Goal: Transaction & Acquisition: Purchase product/service

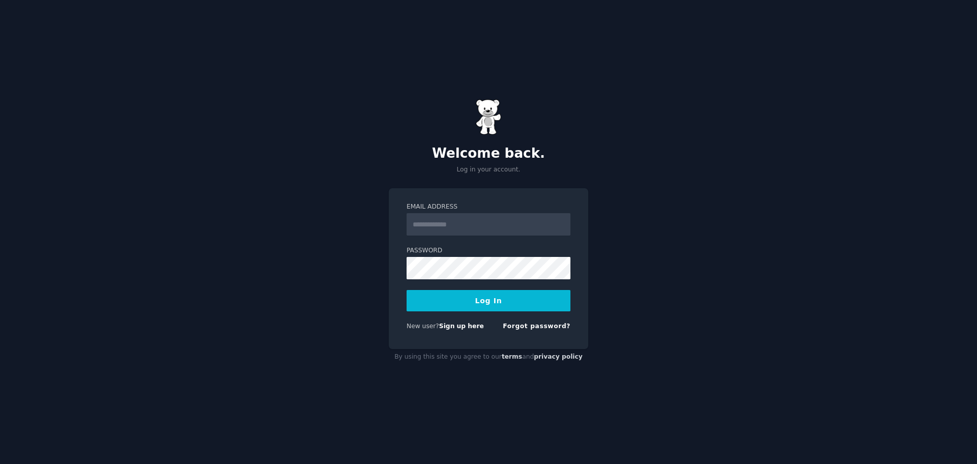
click at [470, 227] on input "Email Address" at bounding box center [489, 224] width 164 height 22
type input "**********"
click at [492, 300] on button "Log In" at bounding box center [489, 300] width 164 height 21
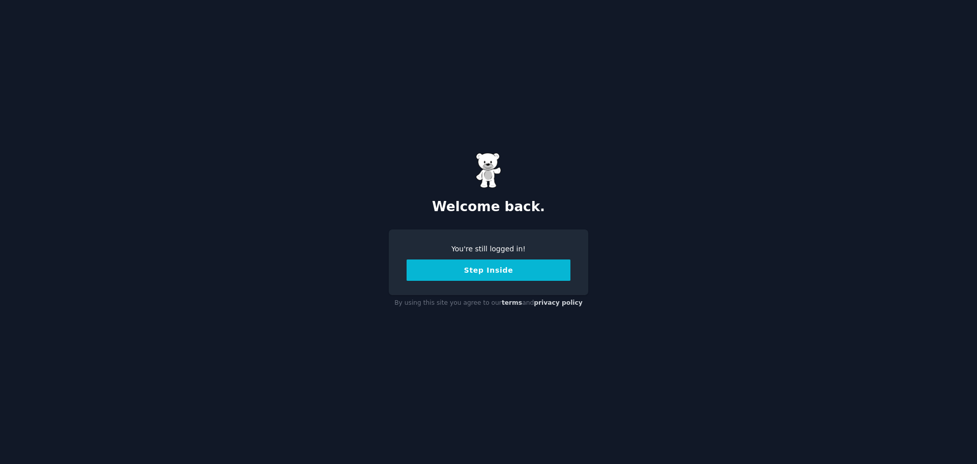
click at [458, 269] on button "Step Inside" at bounding box center [489, 270] width 164 height 21
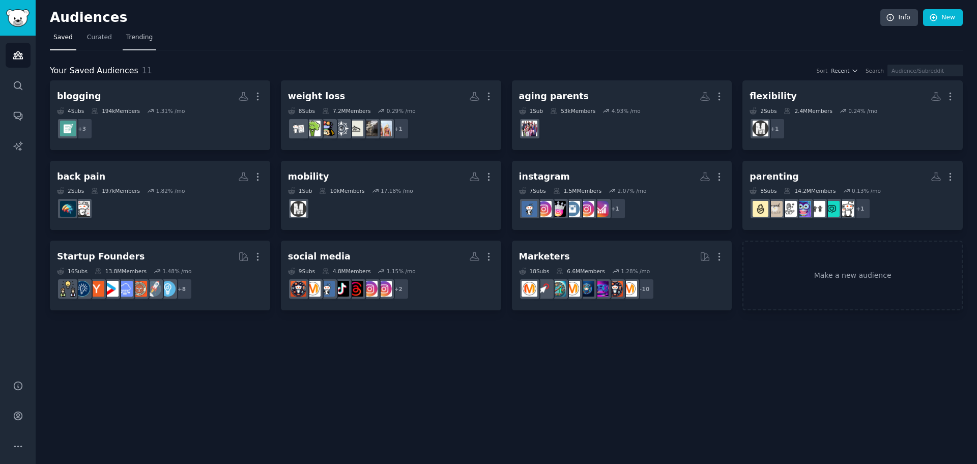
click at [129, 35] on span "Trending" at bounding box center [139, 37] width 26 height 9
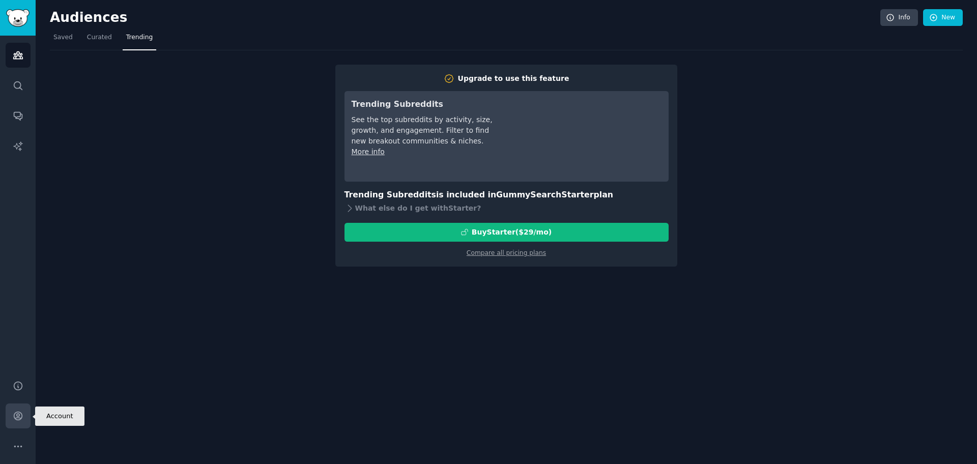
click at [19, 417] on icon "Sidebar" at bounding box center [18, 416] width 11 height 11
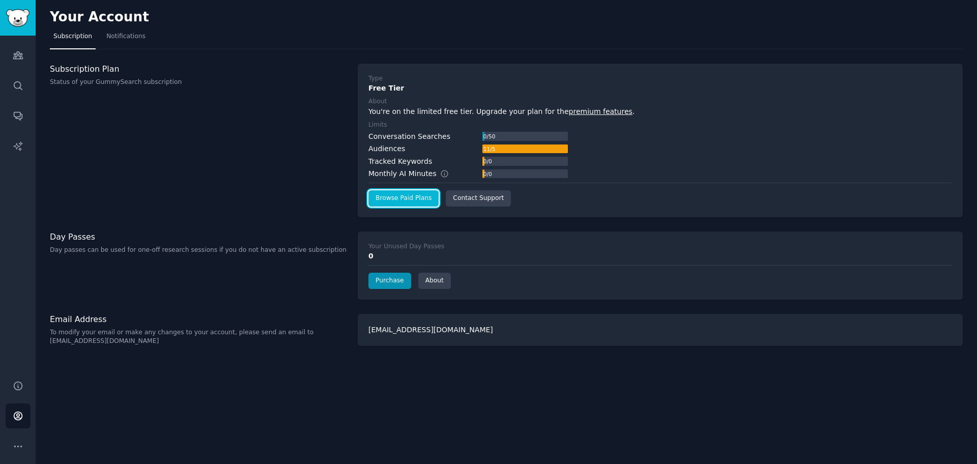
click at [399, 202] on link "Browse Paid Plans" at bounding box center [403, 198] width 70 height 16
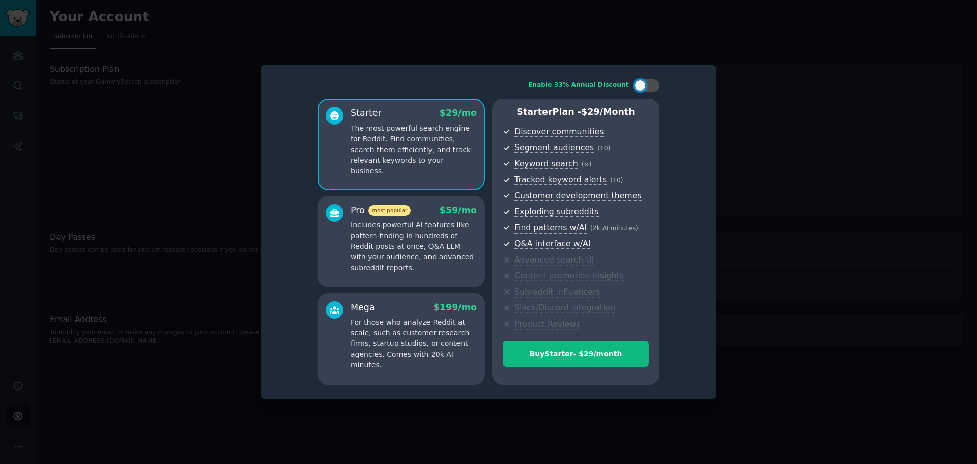
click at [423, 260] on p "Includes powerful AI features like pattern-finding in hundreds of Reddit posts …" at bounding box center [414, 246] width 126 height 53
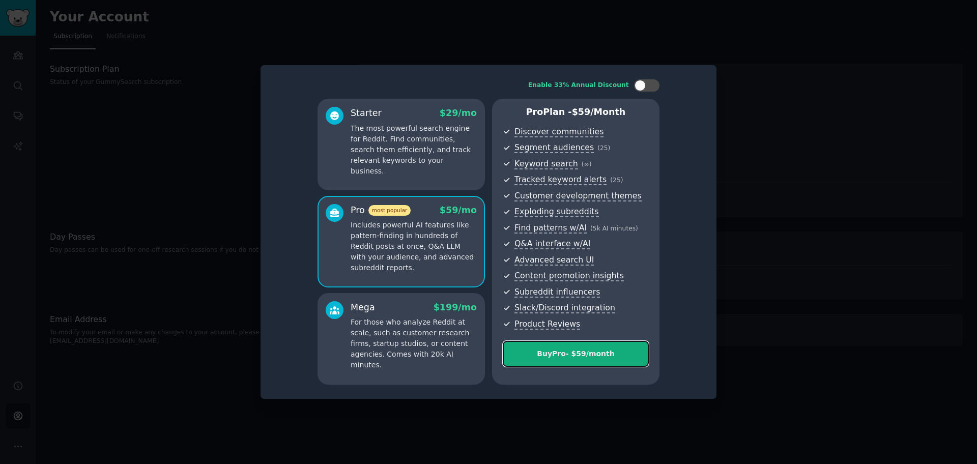
click at [584, 344] on button "Buy Pro - $ 59 /month" at bounding box center [576, 354] width 146 height 26
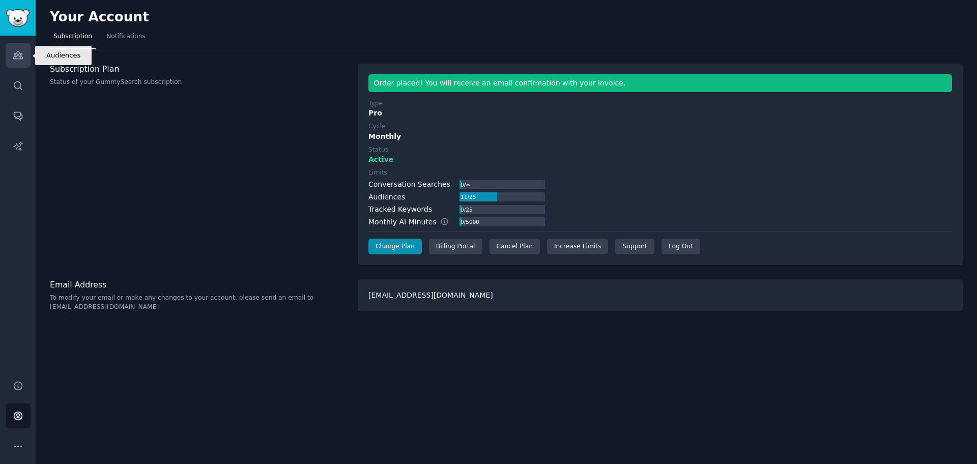
click at [13, 55] on icon "Sidebar" at bounding box center [18, 55] width 11 height 11
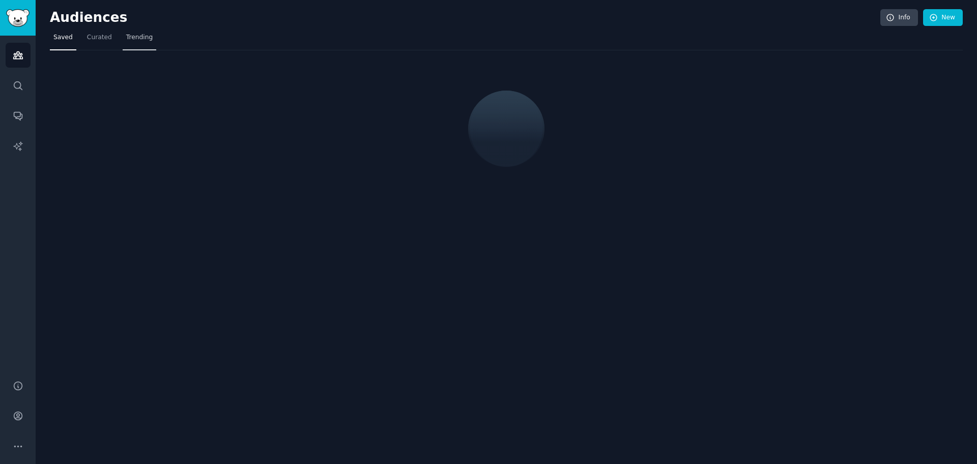
click at [143, 38] on span "Trending" at bounding box center [139, 37] width 26 height 9
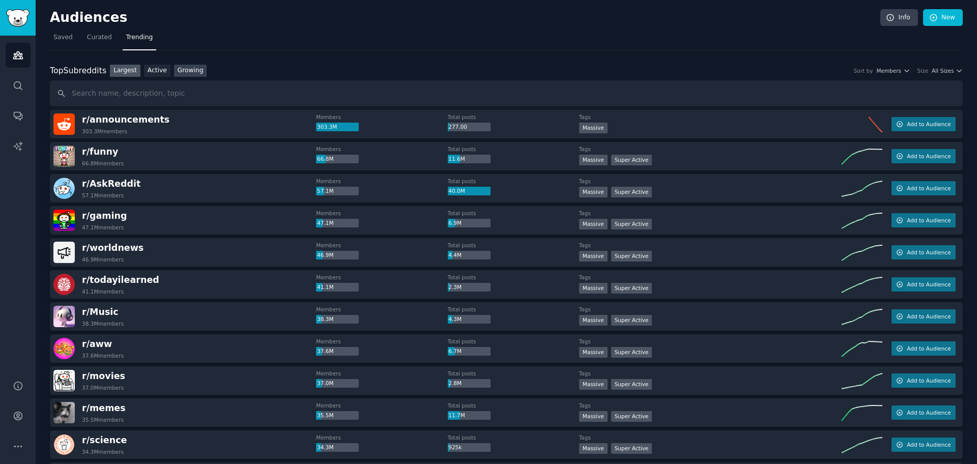
click at [178, 72] on link "Growing" at bounding box center [190, 71] width 33 height 13
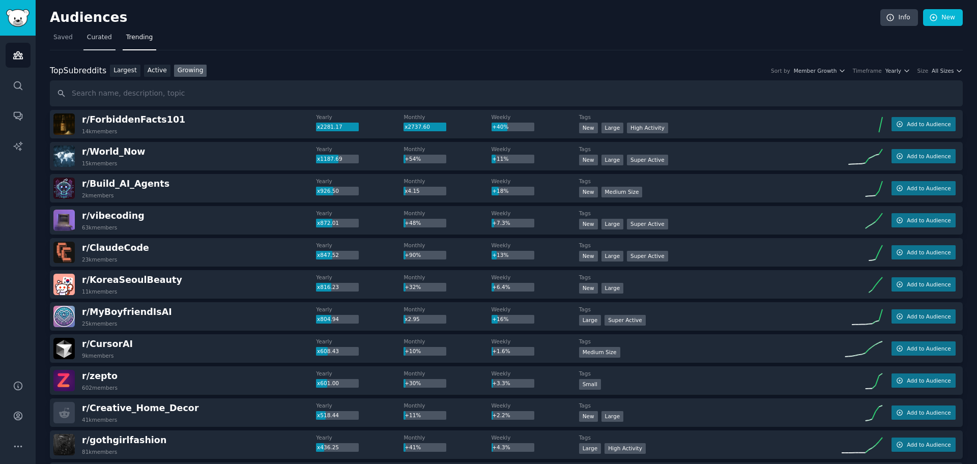
click at [100, 44] on link "Curated" at bounding box center [99, 40] width 32 height 21
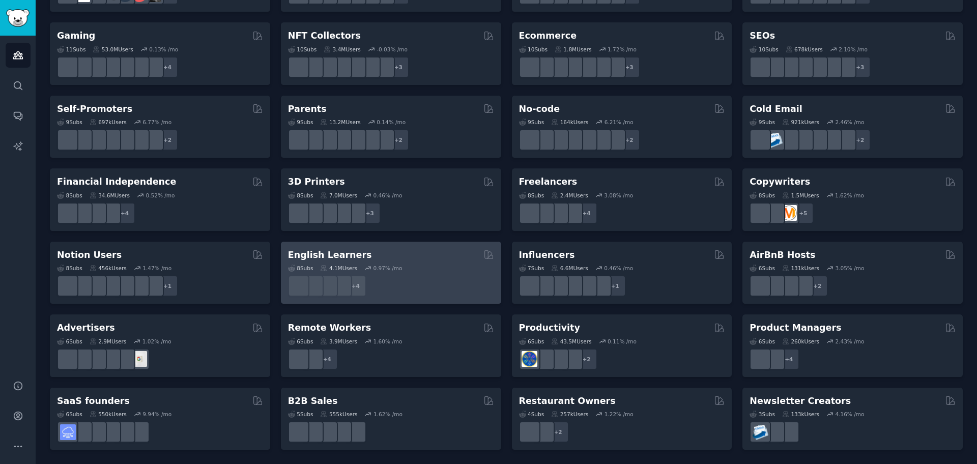
scroll to position [286, 0]
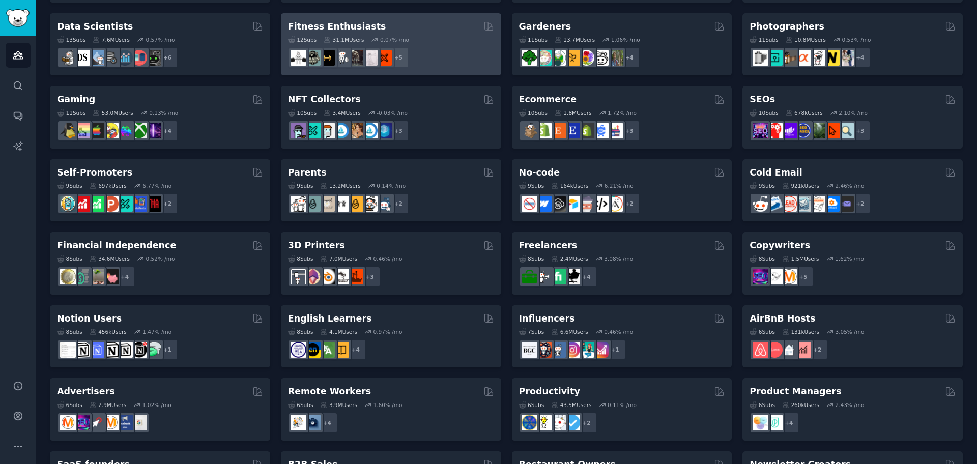
click at [433, 28] on div "Fitness Enthusiasts Curated by GummySearch" at bounding box center [391, 26] width 206 height 13
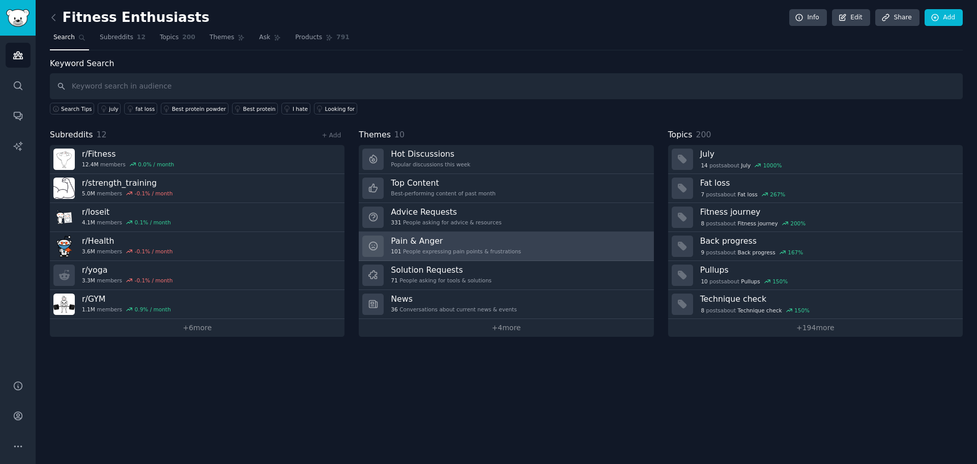
click at [506, 258] on link "Pain & Anger 101 People expressing pain points & frustrations" at bounding box center [506, 246] width 295 height 29
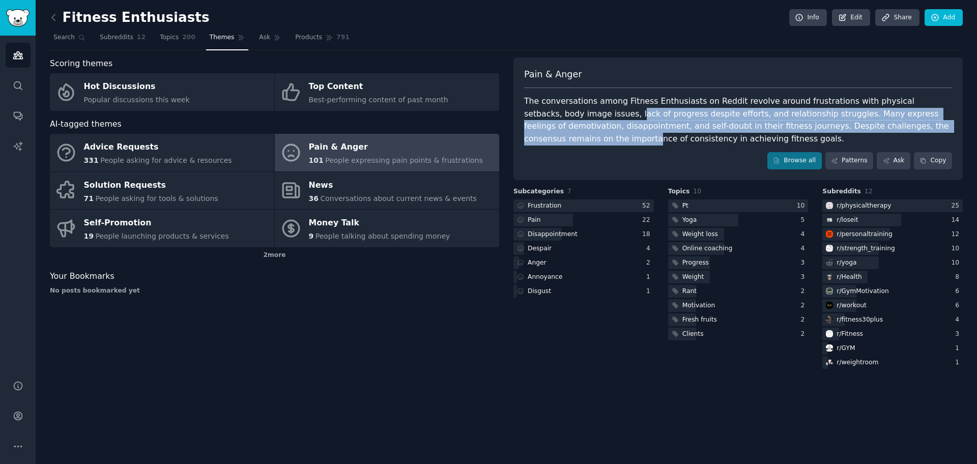
drag, startPoint x: 550, startPoint y: 115, endPoint x: 851, endPoint y: 127, distance: 301.5
click at [781, 127] on div "The conversations among Fitness Enthusiasts on Reddit revolve around frustratio…" at bounding box center [738, 120] width 428 height 50
click at [631, 127] on div "The conversations among Fitness Enthusiasts on Reddit revolve around frustratio…" at bounding box center [738, 120] width 428 height 50
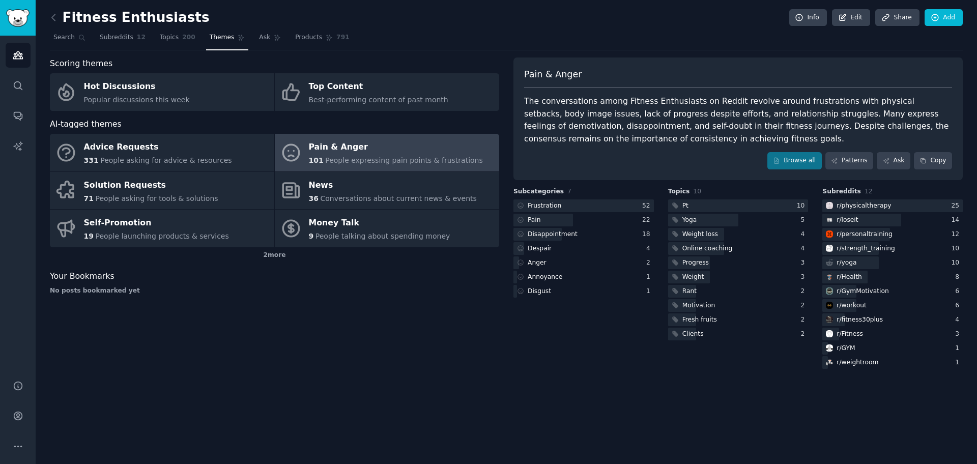
click at [625, 153] on div "Browse all Patterns Ask Copy" at bounding box center [738, 160] width 428 height 17
click at [658, 136] on div "The conversations among Fitness Enthusiasts on Reddit revolve around frustratio…" at bounding box center [738, 120] width 428 height 50
click at [14, 55] on icon "Sidebar" at bounding box center [18, 55] width 11 height 11
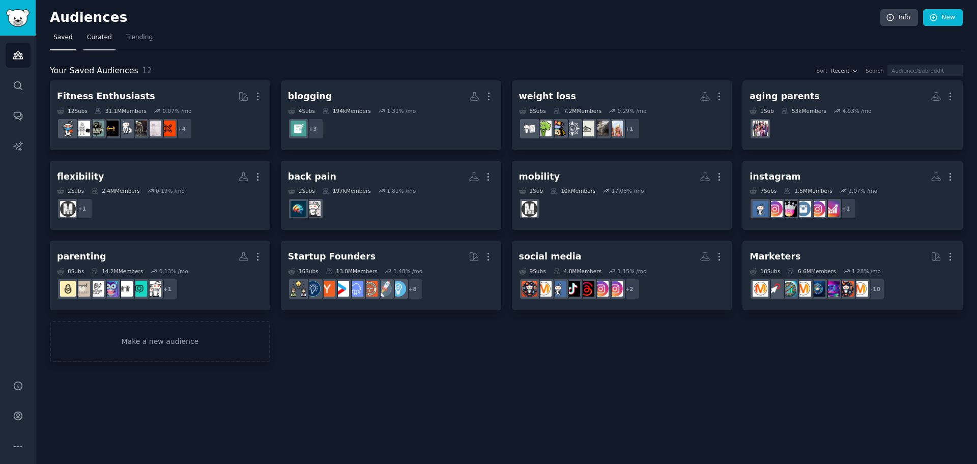
click at [98, 48] on link "Curated" at bounding box center [99, 40] width 32 height 21
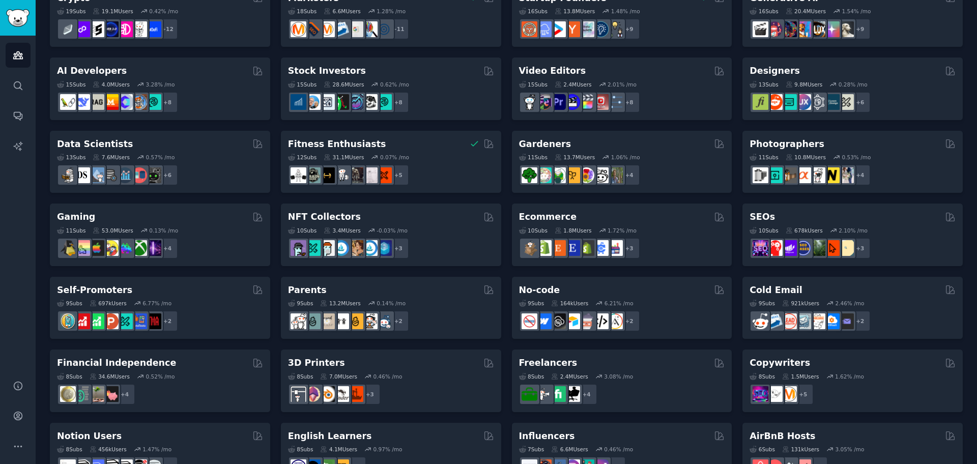
scroll to position [191, 0]
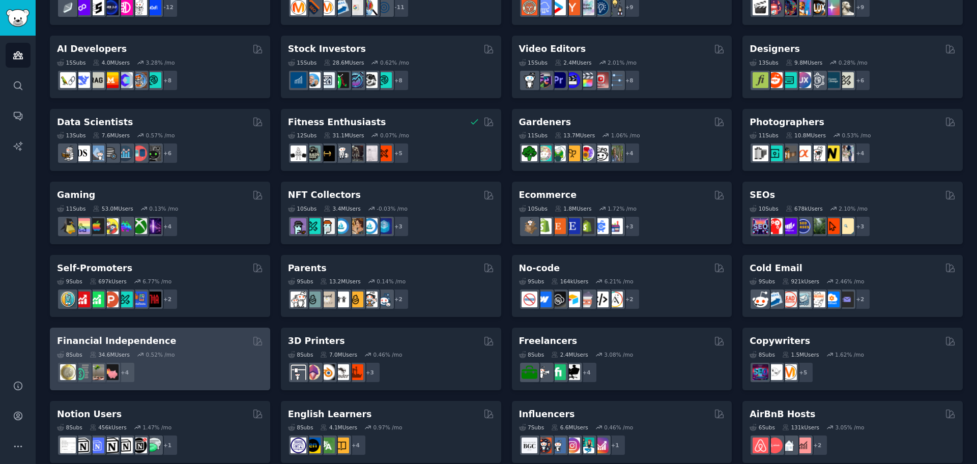
click at [206, 362] on div "+ 4" at bounding box center [160, 372] width 206 height 21
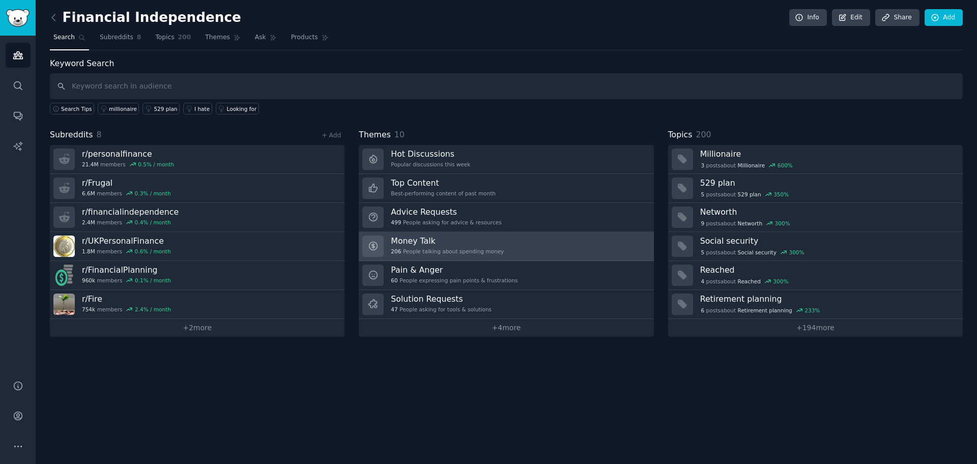
click at [483, 243] on h3 "Money Talk" at bounding box center [447, 241] width 113 height 11
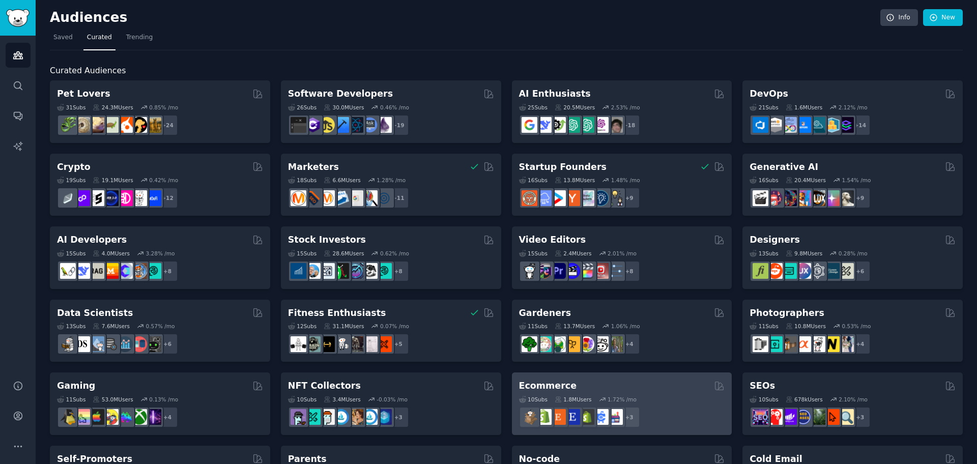
click at [706, 371] on div "10 Sub s 1.8M Users 1.72 % /mo" at bounding box center [622, 399] width 206 height 7
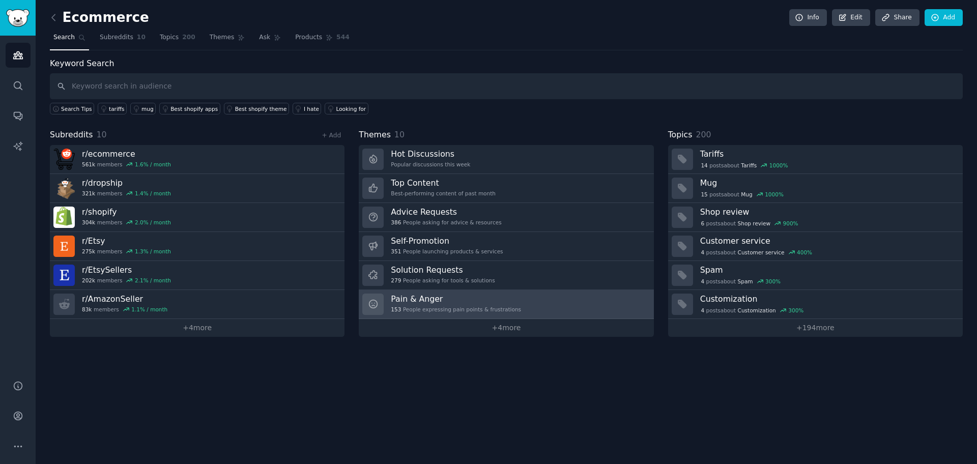
click at [471, 300] on h3 "Pain & Anger" at bounding box center [456, 299] width 130 height 11
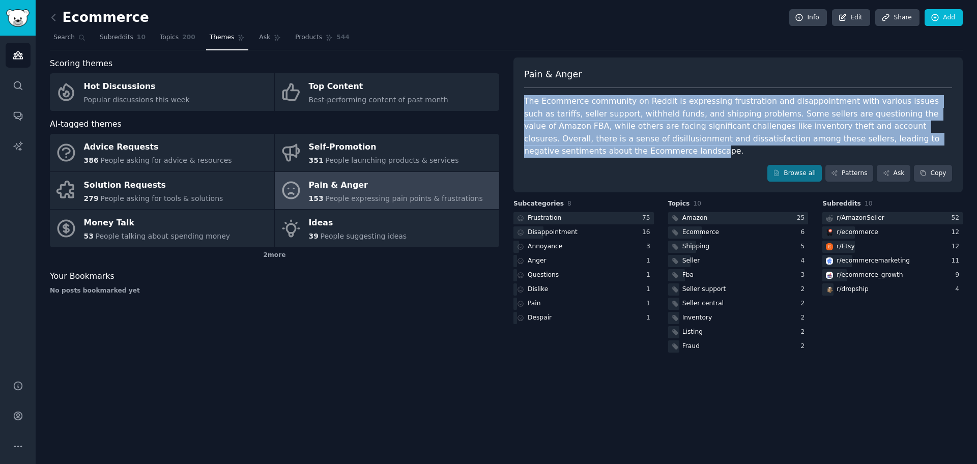
drag, startPoint x: 513, startPoint y: 102, endPoint x: 925, endPoint y: 138, distance: 412.7
click at [781, 138] on div "Pain & Anger The Ecommerce community on Reddit is expressing frustration and di…" at bounding box center [737, 125] width 449 height 135
click at [713, 138] on div "The Ecommerce community on Reddit is expressing frustration and disappointment …" at bounding box center [738, 126] width 428 height 63
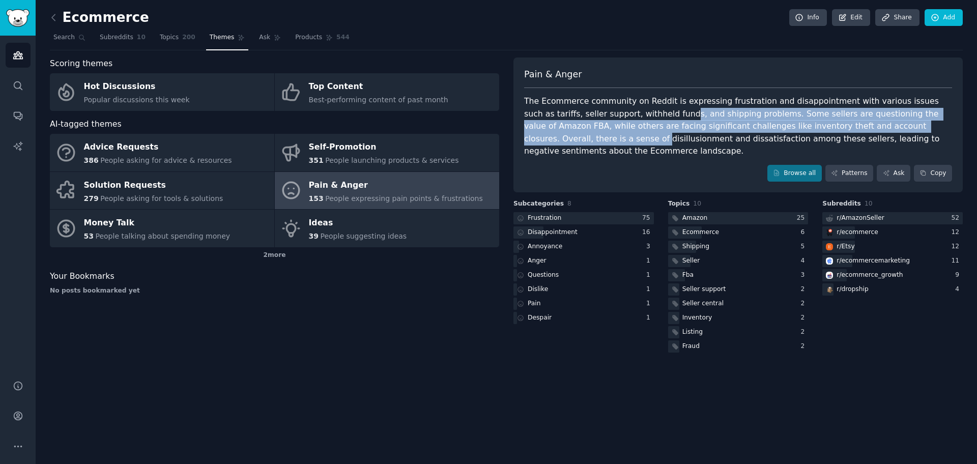
drag, startPoint x: 625, startPoint y: 114, endPoint x: 942, endPoint y: 130, distance: 317.4
click at [781, 130] on div "The Ecommerce community on Reddit is expressing frustration and disappointment …" at bounding box center [738, 126] width 428 height 63
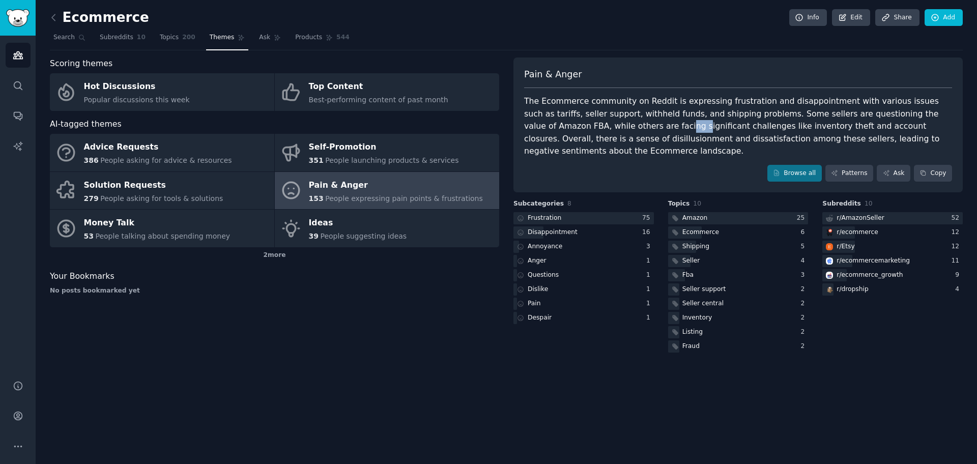
drag, startPoint x: 576, startPoint y: 126, endPoint x: 590, endPoint y: 126, distance: 13.7
click at [590, 126] on div "The Ecommerce community on Reddit is expressing frustration and disappointment …" at bounding box center [738, 126] width 428 height 63
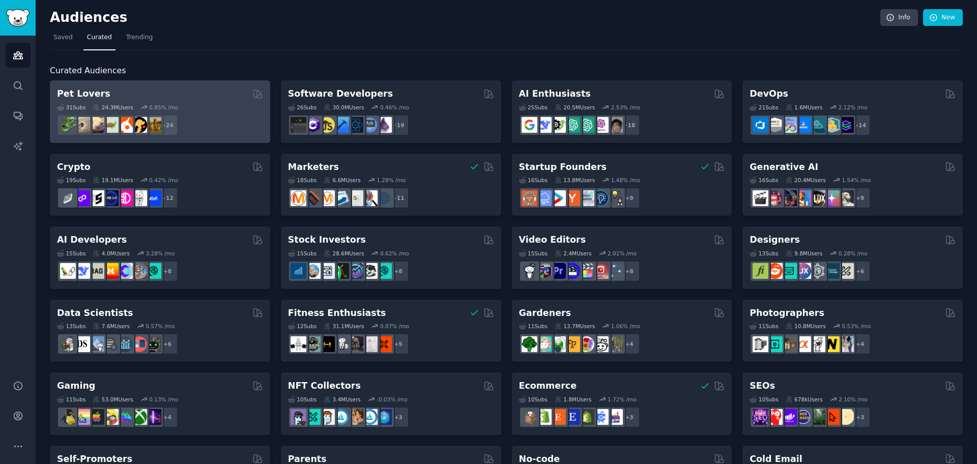
click at [211, 111] on div "31 Sub s 24.3M Users 0.85 % /mo r/turtle + 24" at bounding box center [160, 118] width 206 height 36
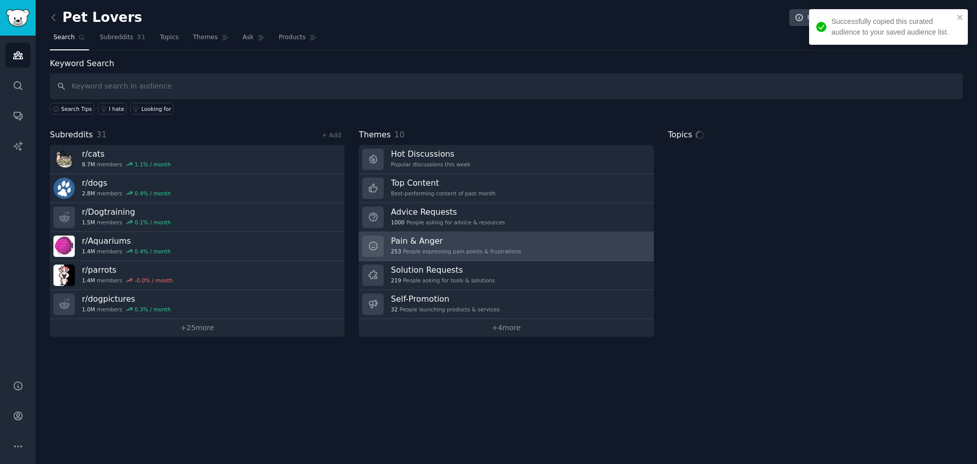
click at [537, 252] on link "Pain & Anger 253 People expressing pain points & frustrations" at bounding box center [506, 246] width 295 height 29
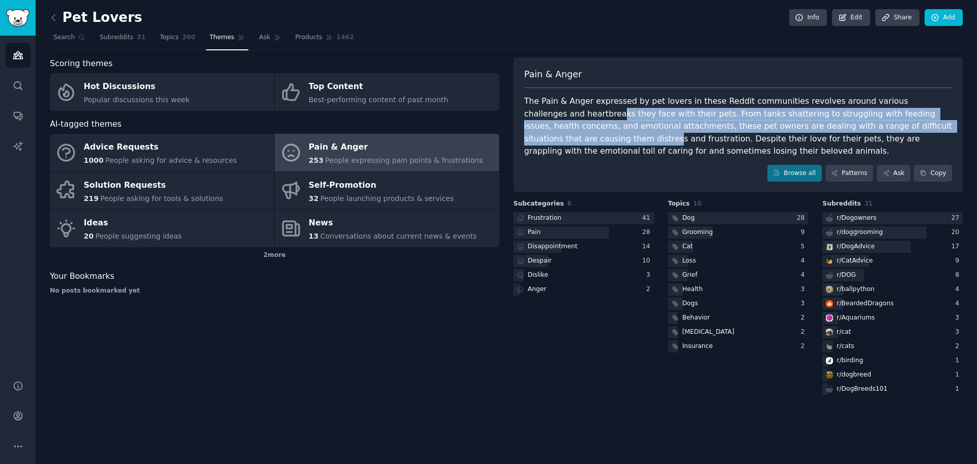
drag, startPoint x: 559, startPoint y: 108, endPoint x: 936, endPoint y: 129, distance: 377.6
click at [781, 129] on div "The Pain & Anger expressed by pet lovers in these Reddit communities revolves a…" at bounding box center [738, 126] width 428 height 63
click at [676, 119] on div "The Pain & Anger expressed by pet lovers in these Reddit communities revolves a…" at bounding box center [738, 126] width 428 height 63
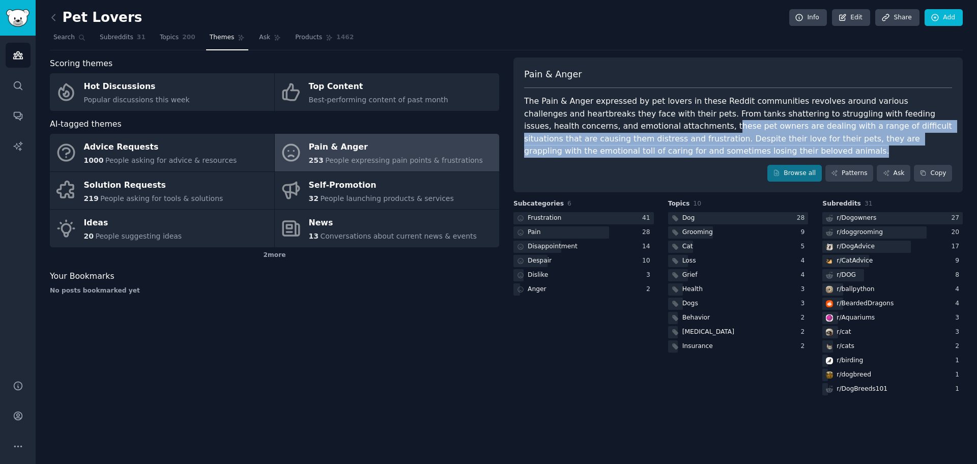
drag, startPoint x: 612, startPoint y: 129, endPoint x: 935, endPoint y: 147, distance: 323.6
click at [781, 147] on div "The Pain & Anger expressed by pet lovers in these Reddit communities revolves a…" at bounding box center [738, 126] width 428 height 63
click at [778, 147] on div "The Pain & Anger expressed by pet lovers in these Reddit communities revolves a…" at bounding box center [738, 126] width 428 height 63
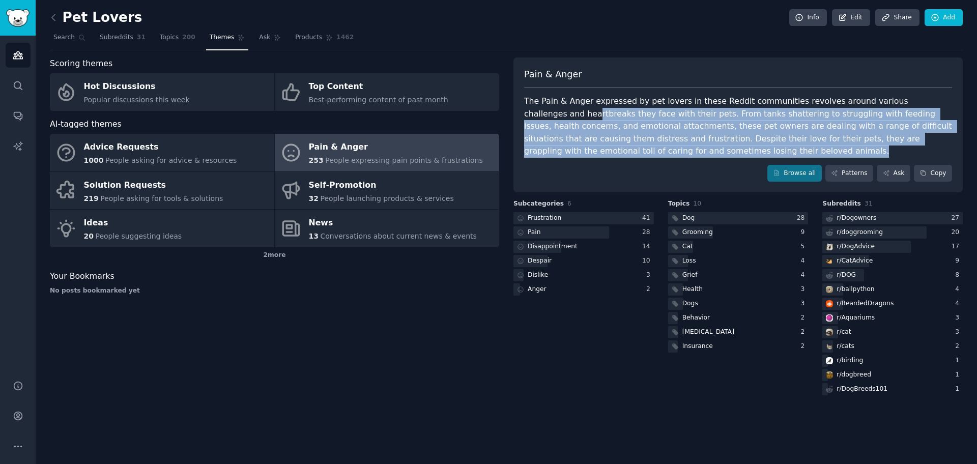
drag, startPoint x: 693, startPoint y: 147, endPoint x: 537, endPoint y: 114, distance: 159.0
click at [537, 114] on div "The Pain & Anger expressed by pet lovers in these Reddit communities revolves a…" at bounding box center [738, 126] width 428 height 63
click at [572, 126] on div "The Pain & Anger expressed by pet lovers in these Reddit communities revolves a…" at bounding box center [738, 126] width 428 height 63
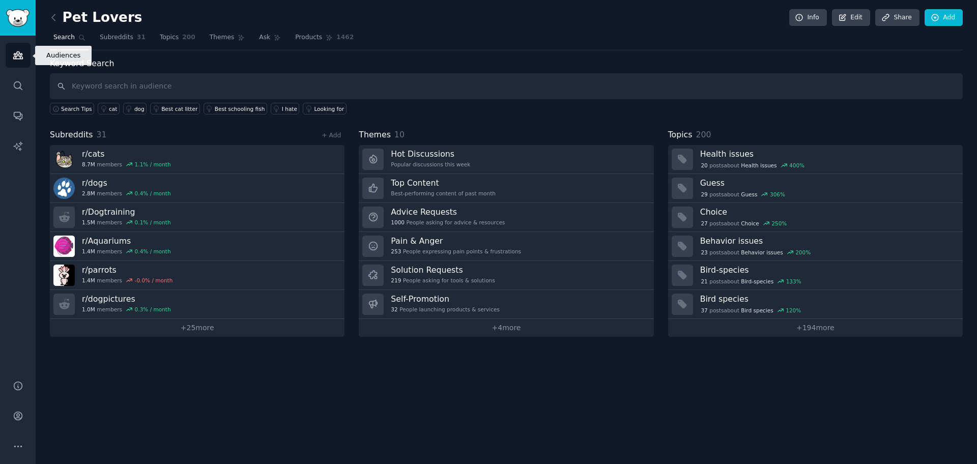
click at [16, 54] on icon "Sidebar" at bounding box center [17, 55] width 9 height 7
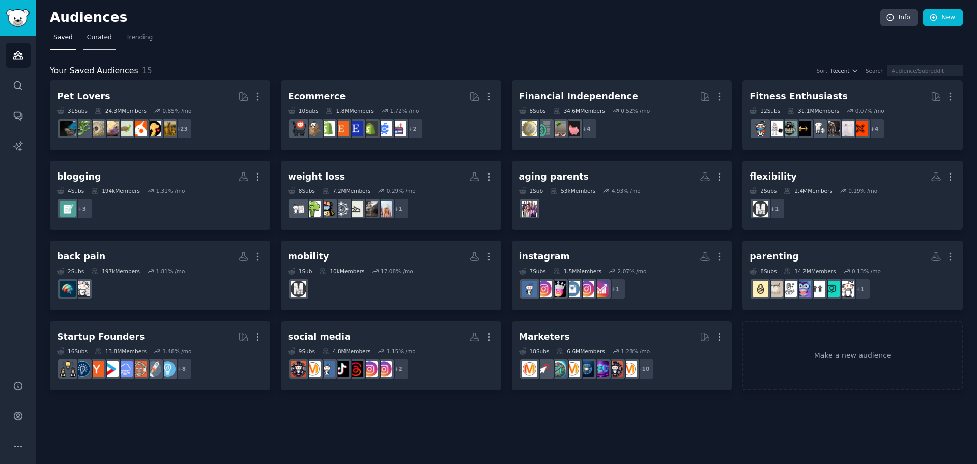
click at [95, 36] on span "Curated" at bounding box center [99, 37] width 25 height 9
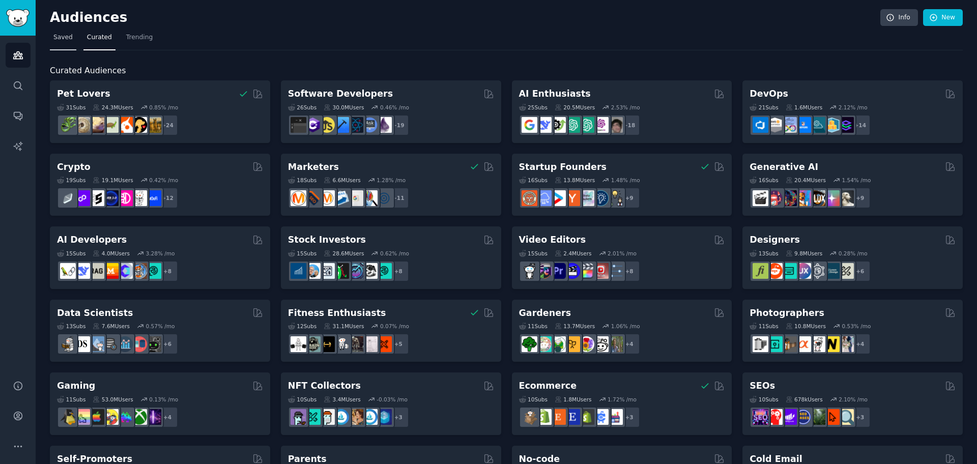
click at [63, 45] on link "Saved" at bounding box center [63, 40] width 26 height 21
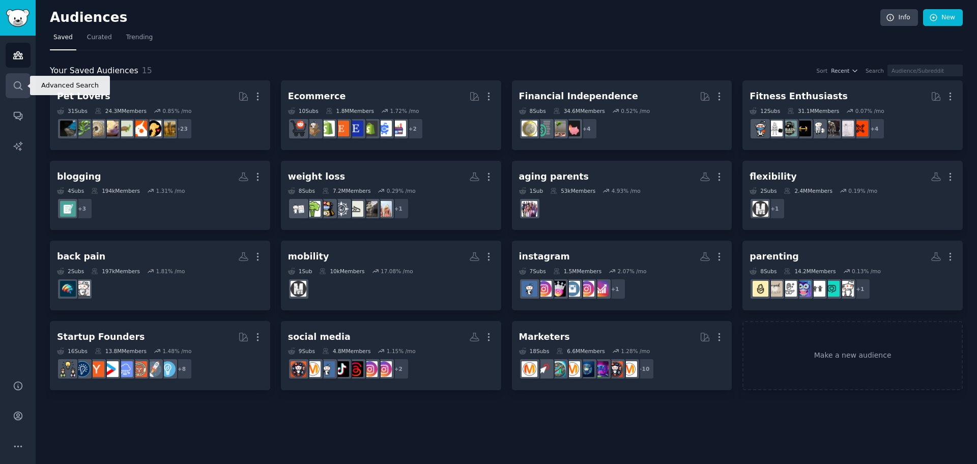
click at [13, 83] on icon "Sidebar" at bounding box center [18, 85] width 11 height 11
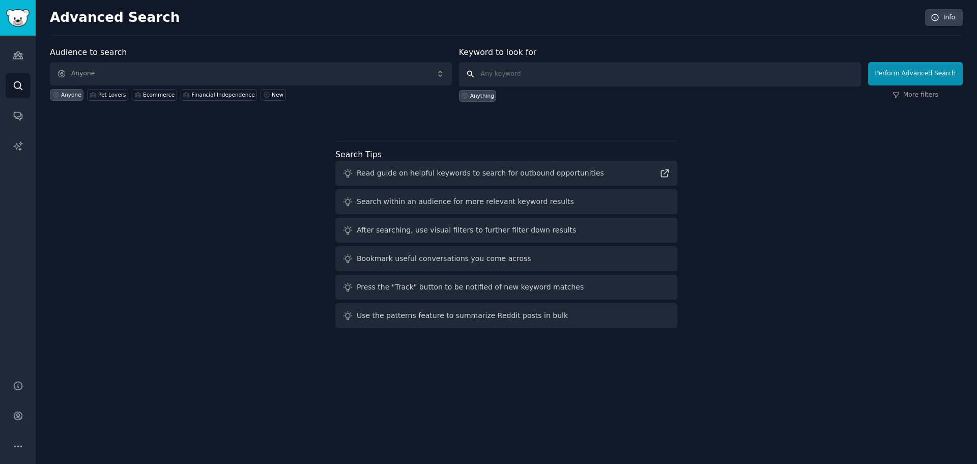
click at [532, 77] on input "text" at bounding box center [660, 74] width 402 height 24
type input "memory"
click button "Perform Advanced Search" at bounding box center [915, 73] width 95 height 23
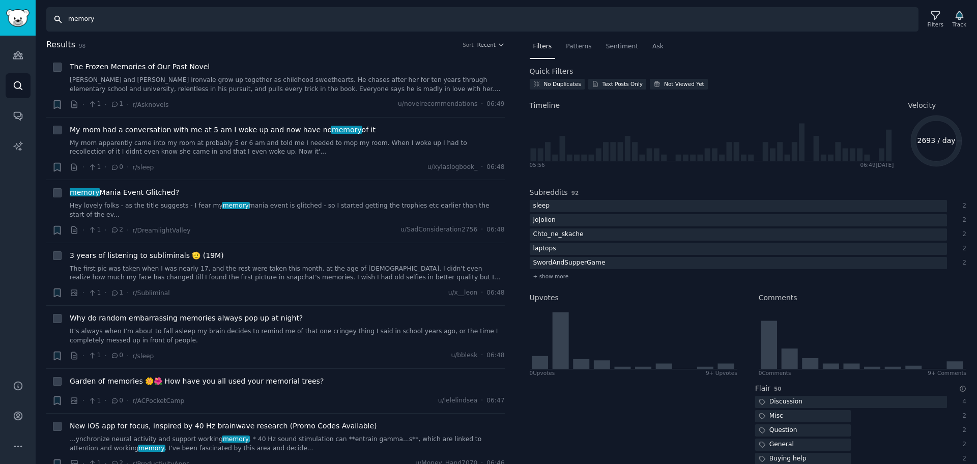
drag, startPoint x: 105, startPoint y: 19, endPoint x: 51, endPoint y: 23, distance: 53.6
click at [51, 23] on input "memory" at bounding box center [482, 19] width 872 height 24
type input "brain health"
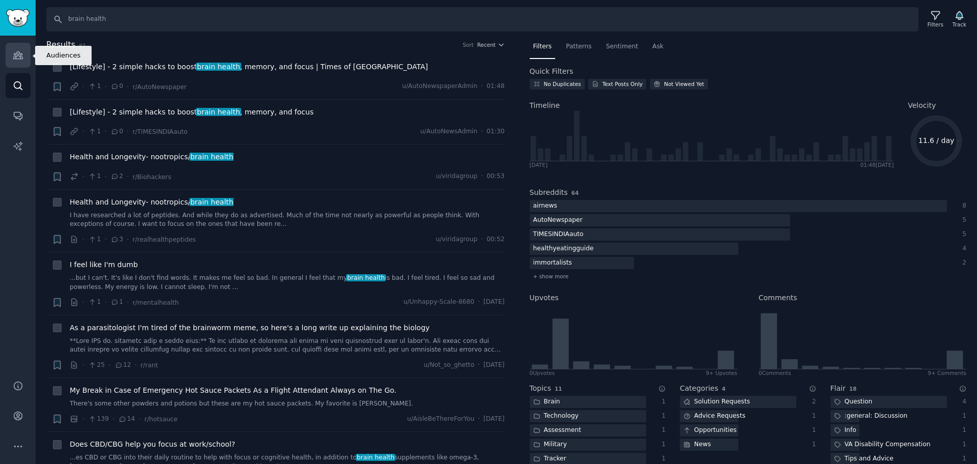
click at [17, 47] on link "Audiences" at bounding box center [18, 55] width 25 height 25
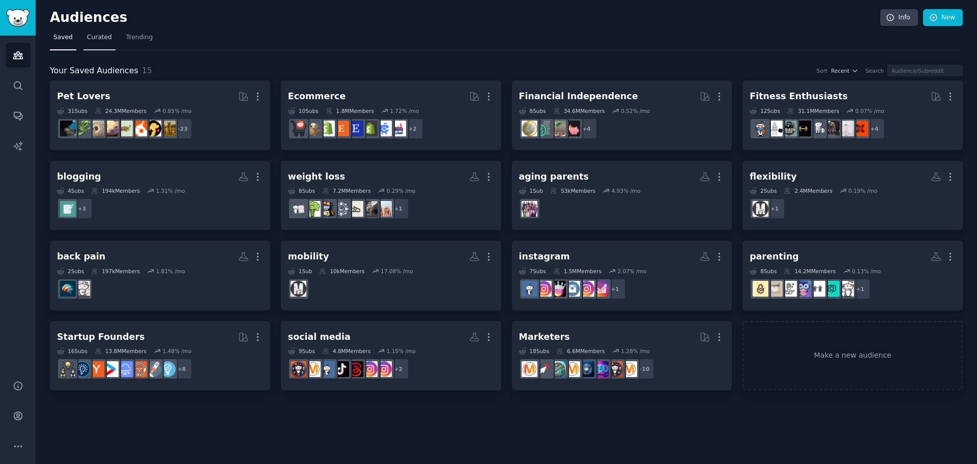
click at [105, 37] on span "Curated" at bounding box center [99, 37] width 25 height 9
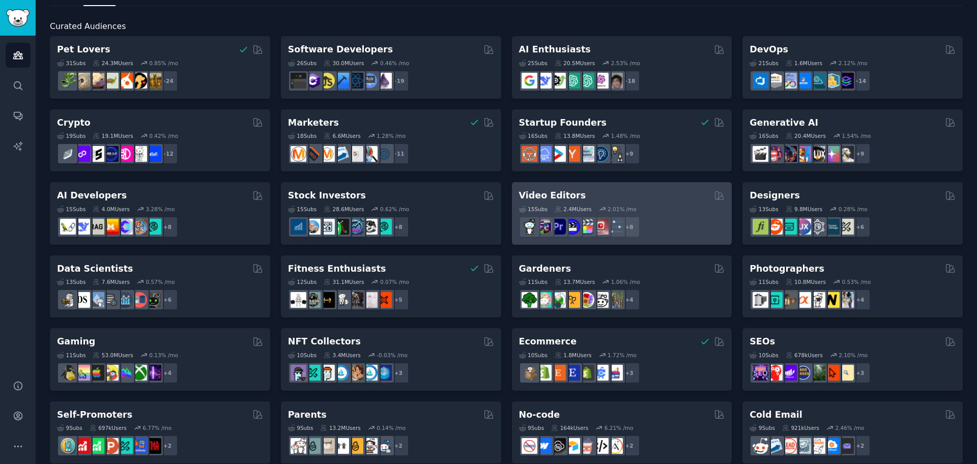
scroll to position [64, 0]
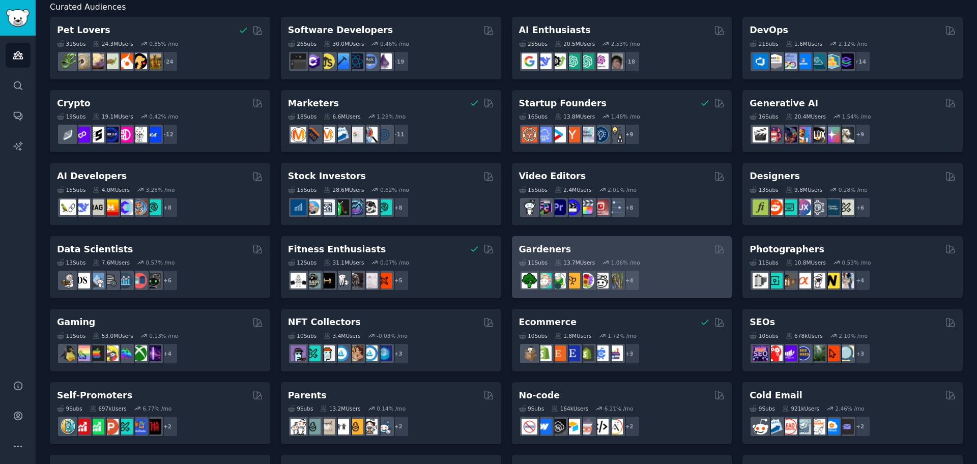
click at [666, 264] on div "11 Sub s 13.7M Users 1.06 % /mo" at bounding box center [622, 262] width 206 height 7
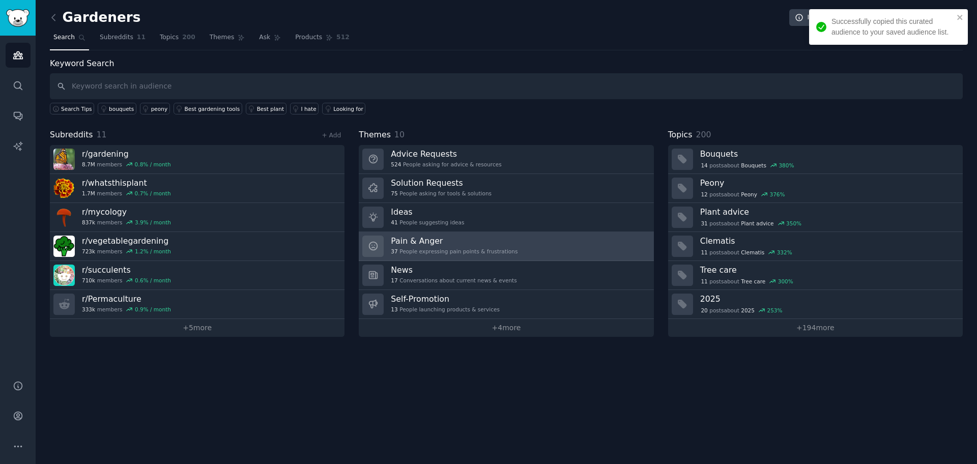
click at [475, 248] on div "37 People expressing pain points & frustrations" at bounding box center [454, 251] width 127 height 7
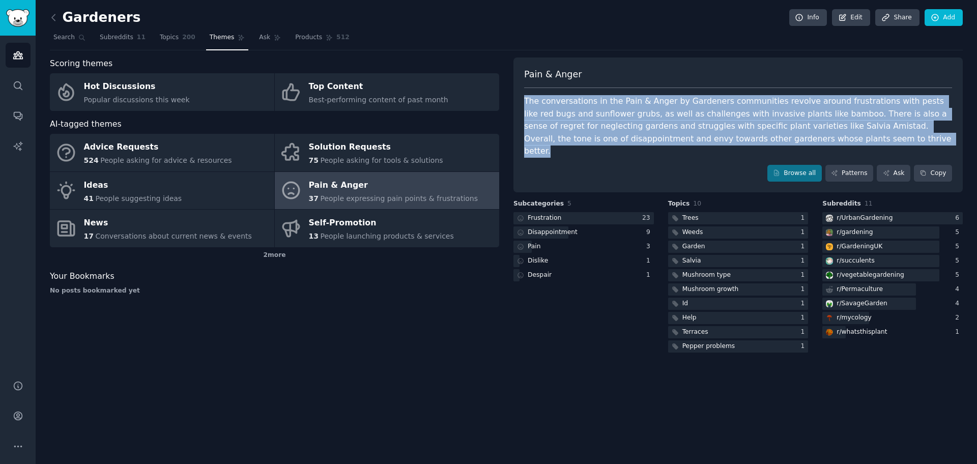
drag, startPoint x: 521, startPoint y: 105, endPoint x: 755, endPoint y: 147, distance: 237.8
click at [755, 147] on div "Pain & Anger The conversations in the Pain & Anger by Gardeners communities rev…" at bounding box center [737, 125] width 449 height 135
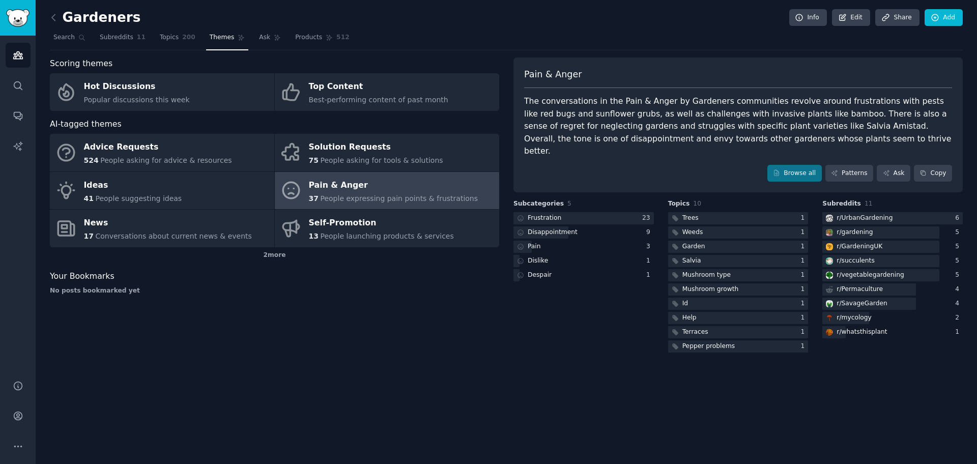
click at [664, 124] on div "The conversations in the Pain & Anger by Gardeners communities revolve around f…" at bounding box center [738, 126] width 428 height 63
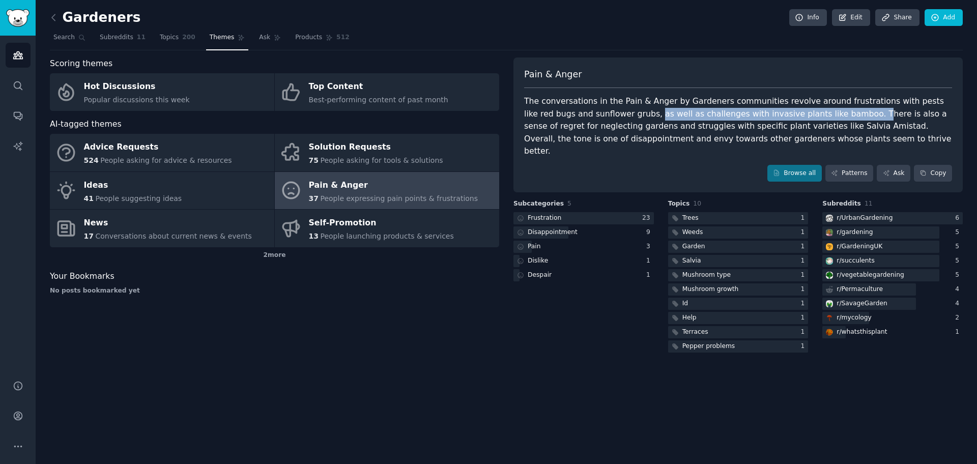
drag, startPoint x: 601, startPoint y: 112, endPoint x: 800, endPoint y: 110, distance: 199.0
click at [781, 110] on div "The conversations in the Pain & Anger by Gardeners communities revolve around f…" at bounding box center [738, 126] width 428 height 63
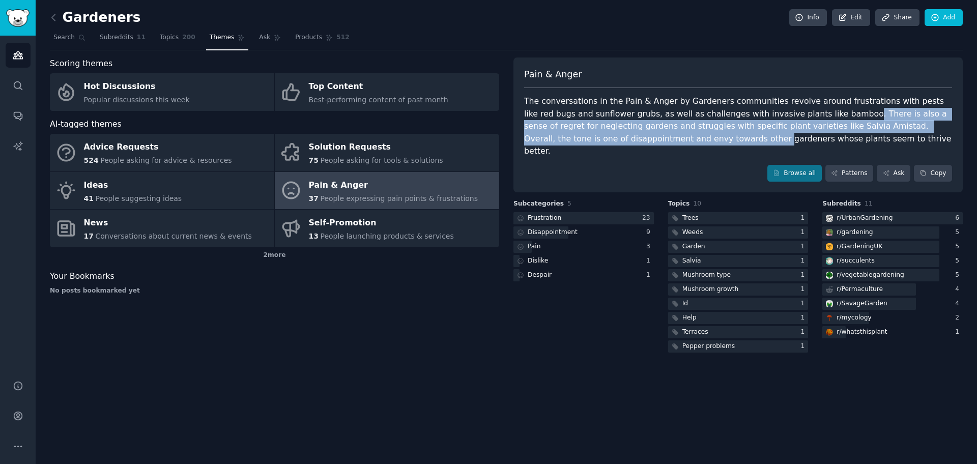
drag, startPoint x: 789, startPoint y: 115, endPoint x: 593, endPoint y: 134, distance: 196.9
click at [593, 134] on div "The conversations in the Pain & Anger by Gardeners communities revolve around f…" at bounding box center [738, 126] width 428 height 63
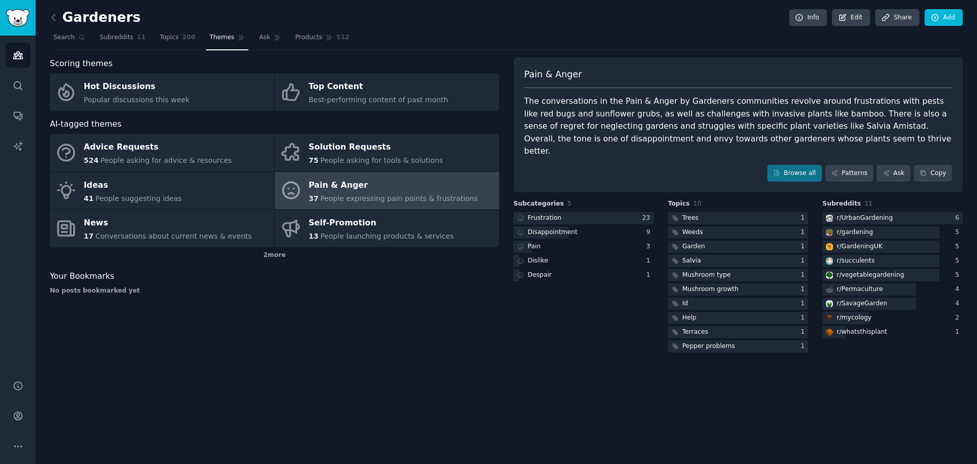
click at [55, 11] on link at bounding box center [56, 18] width 13 height 16
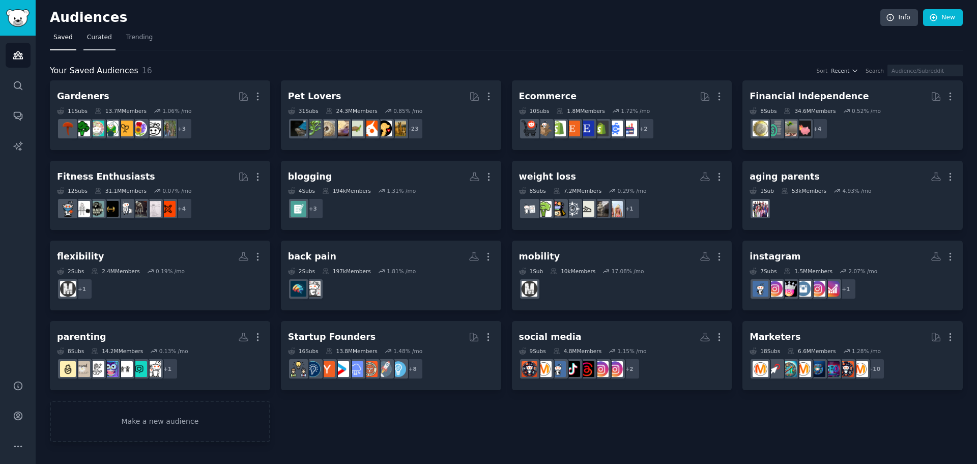
click at [102, 32] on link "Curated" at bounding box center [99, 40] width 32 height 21
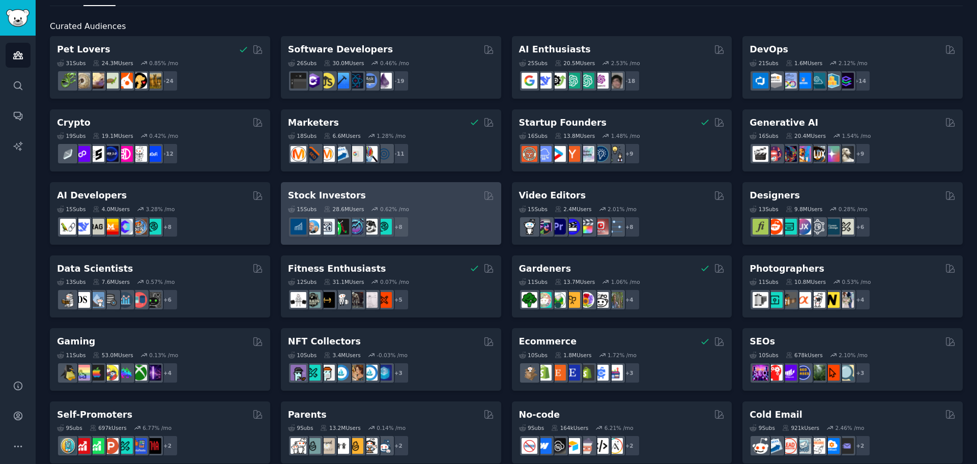
scroll to position [64, 0]
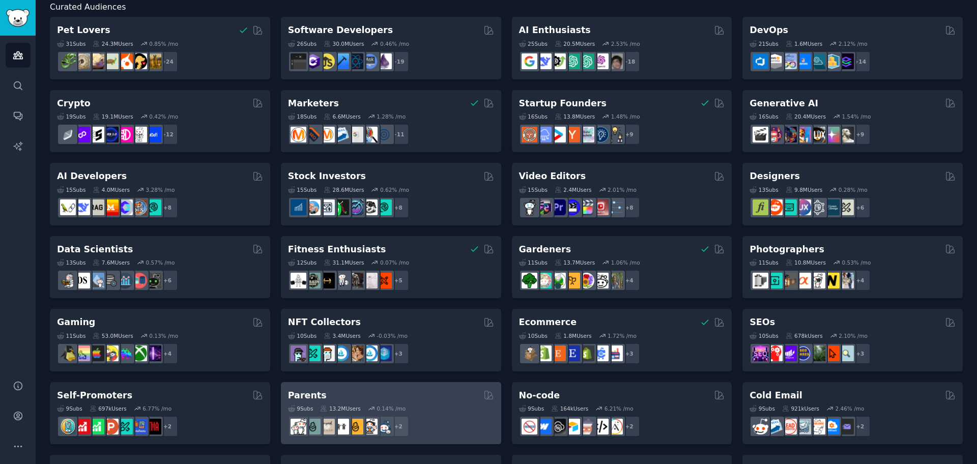
click at [436, 371] on div "9 Sub s 13.2M Users 0.14 % /mo" at bounding box center [391, 408] width 206 height 7
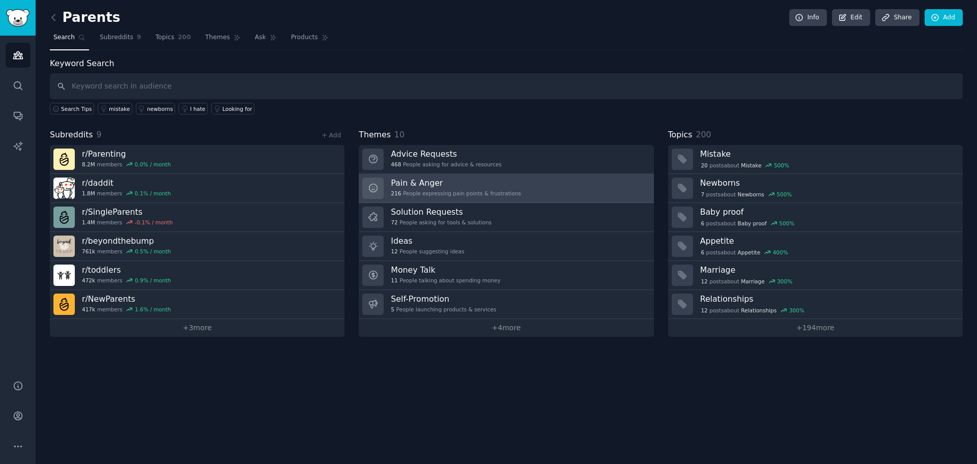
click at [490, 191] on div "216 People expressing pain points & frustrations" at bounding box center [456, 193] width 130 height 7
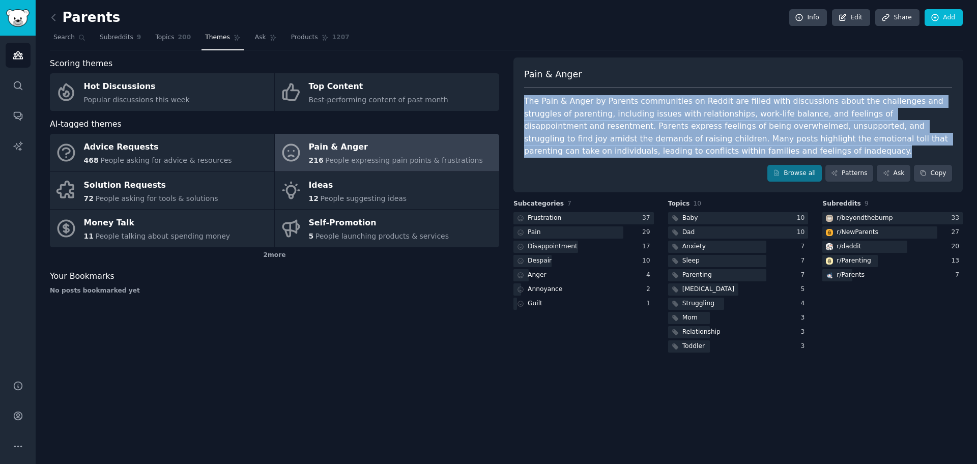
drag, startPoint x: 629, startPoint y: 150, endPoint x: 524, endPoint y: 102, distance: 115.9
click at [524, 102] on div "The Pain & Anger by Parents communities on Reddit are filled with discussions a…" at bounding box center [738, 126] width 428 height 63
drag, startPoint x: 524, startPoint y: 102, endPoint x: 614, endPoint y: 152, distance: 102.5
click at [614, 152] on div "The Pain & Anger by Parents communities on Reddit are filled with discussions a…" at bounding box center [738, 126] width 428 height 63
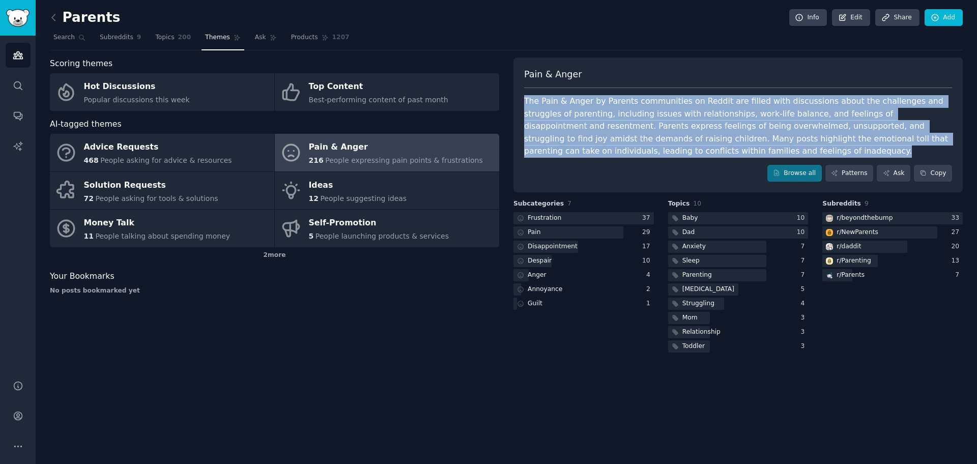
click at [614, 152] on div "The Pain & Anger by Parents communities on Reddit are filled with discussions a…" at bounding box center [738, 126] width 428 height 63
drag, startPoint x: 610, startPoint y: 152, endPoint x: 519, endPoint y: 99, distance: 105.5
click at [519, 99] on div "Pain & Anger The Pain & Anger by Parents communities on Reddit are filled with …" at bounding box center [737, 125] width 449 height 135
drag, startPoint x: 519, startPoint y: 99, endPoint x: 627, endPoint y: 156, distance: 122.5
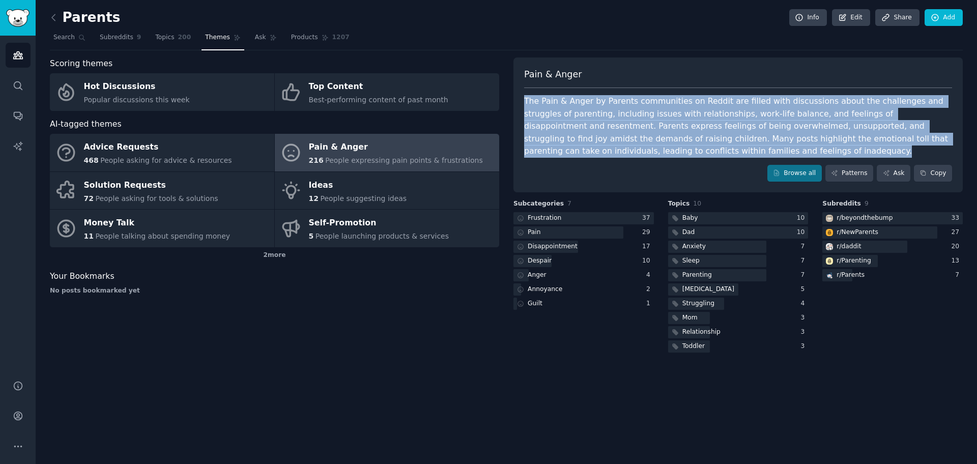
click at [627, 156] on div "Pain & Anger The Pain & Anger by Parents communities on Reddit are filled with …" at bounding box center [737, 125] width 449 height 135
click at [627, 156] on div "The Pain & Anger by Parents communities on Reddit are filled with discussions a…" at bounding box center [738, 126] width 428 height 63
drag, startPoint x: 624, startPoint y: 157, endPoint x: 524, endPoint y: 103, distance: 114.1
click at [524, 103] on div "Pain & Anger The Pain & Anger by Parents communities on Reddit are filled with …" at bounding box center [737, 125] width 449 height 135
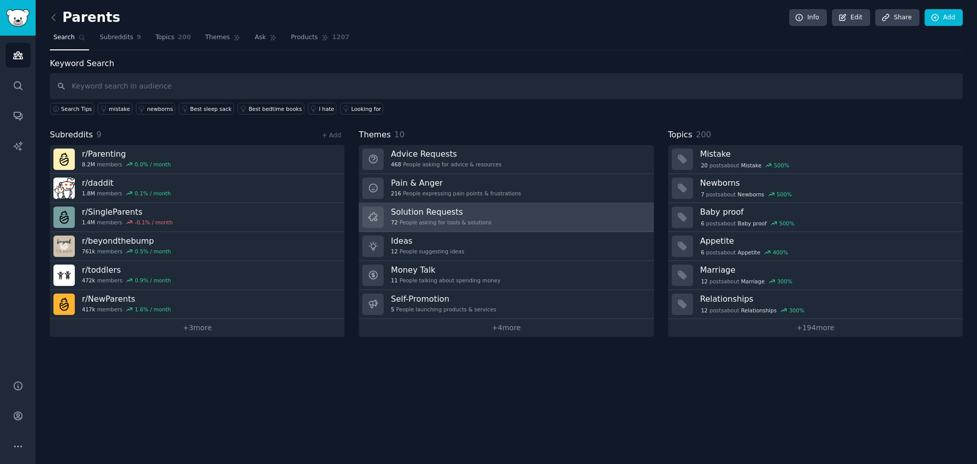
click at [464, 216] on h3 "Solution Requests" at bounding box center [441, 212] width 101 height 11
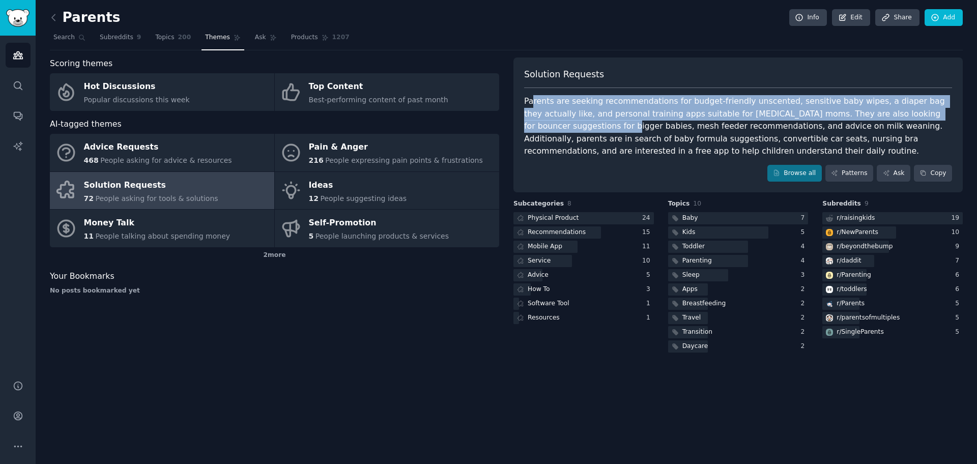
drag, startPoint x: 532, startPoint y: 103, endPoint x: 852, endPoint y: 97, distance: 319.6
click at [781, 117] on div "Parents are seeking recommendations for budget-friendly unscented, sensitive ba…" at bounding box center [738, 126] width 428 height 63
click at [778, 100] on div "Parents are seeking recommendations for budget-friendly unscented, sensitive ba…" at bounding box center [738, 126] width 428 height 63
